Goal: Task Accomplishment & Management: Use online tool/utility

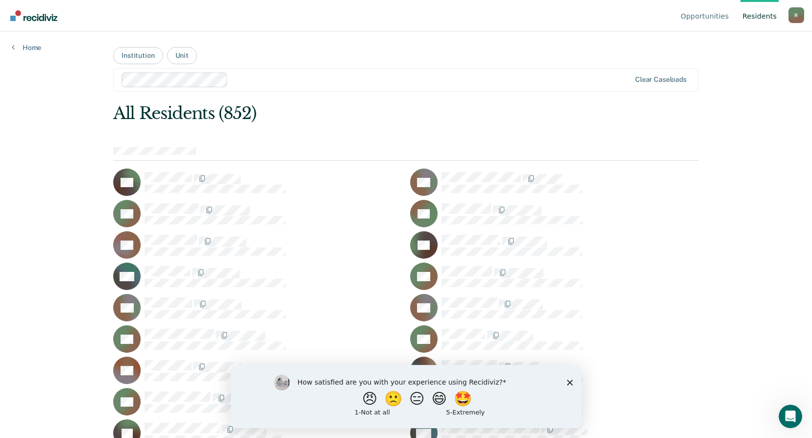
click at [570, 379] on icon "Close survey" at bounding box center [570, 382] width 6 height 6
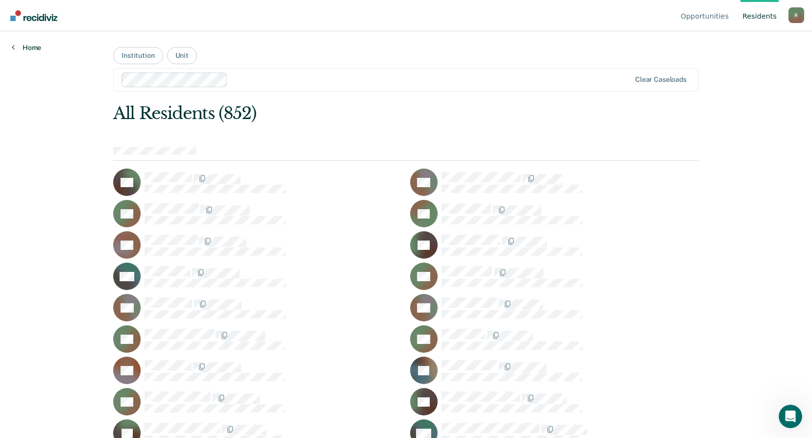
click at [27, 44] on link "Home" at bounding box center [26, 47] width 29 height 9
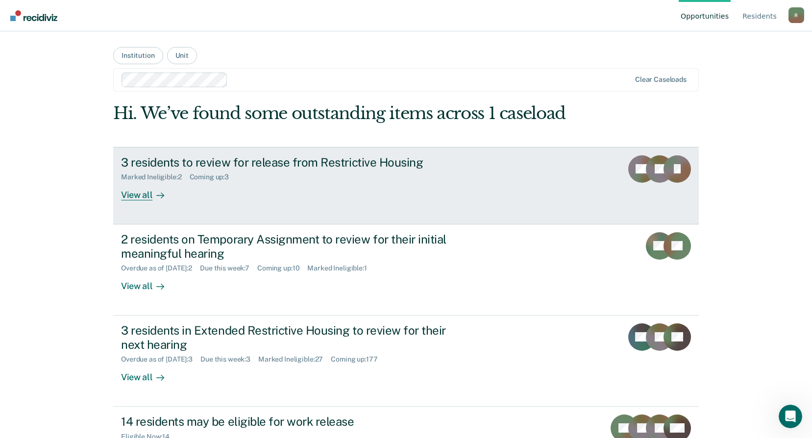
click at [328, 156] on div "3 residents to review for release from Restrictive Housing" at bounding box center [293, 162] width 344 height 14
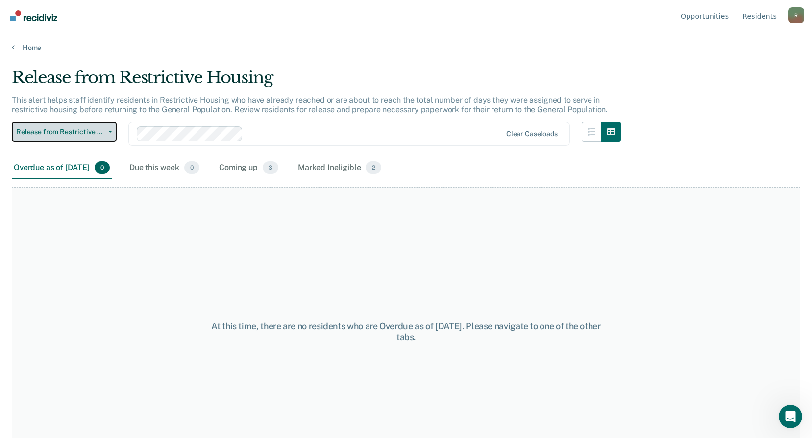
click at [102, 131] on span "Release from Restrictive Housing" at bounding box center [60, 132] width 88 height 8
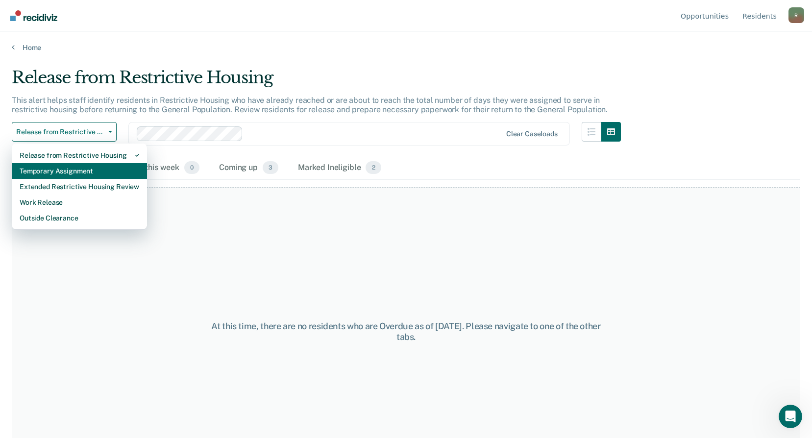
click at [90, 171] on div "Temporary Assignment" at bounding box center [80, 171] width 120 height 16
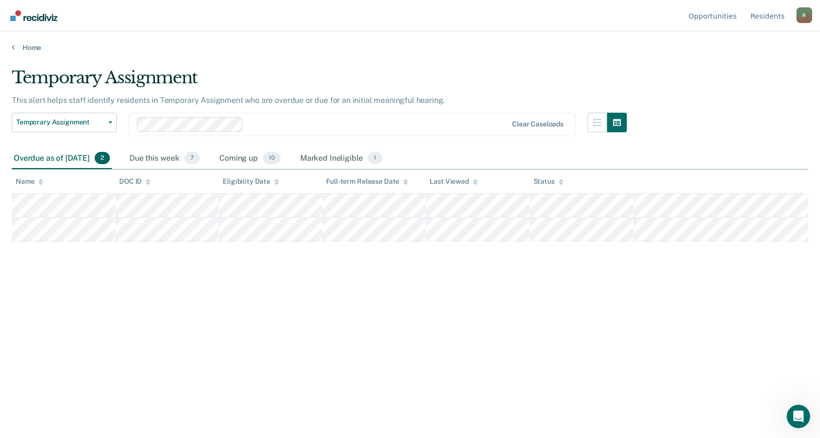
click at [197, 299] on div "Temporary Assignment This alert helps staff identify residents in Temporary Ass…" at bounding box center [410, 216] width 796 height 297
click at [52, 355] on div "Temporary Assignment This alert helps staff identify residents in Temporary Ass…" at bounding box center [410, 216] width 796 height 297
